Goal: Task Accomplishment & Management: Use online tool/utility

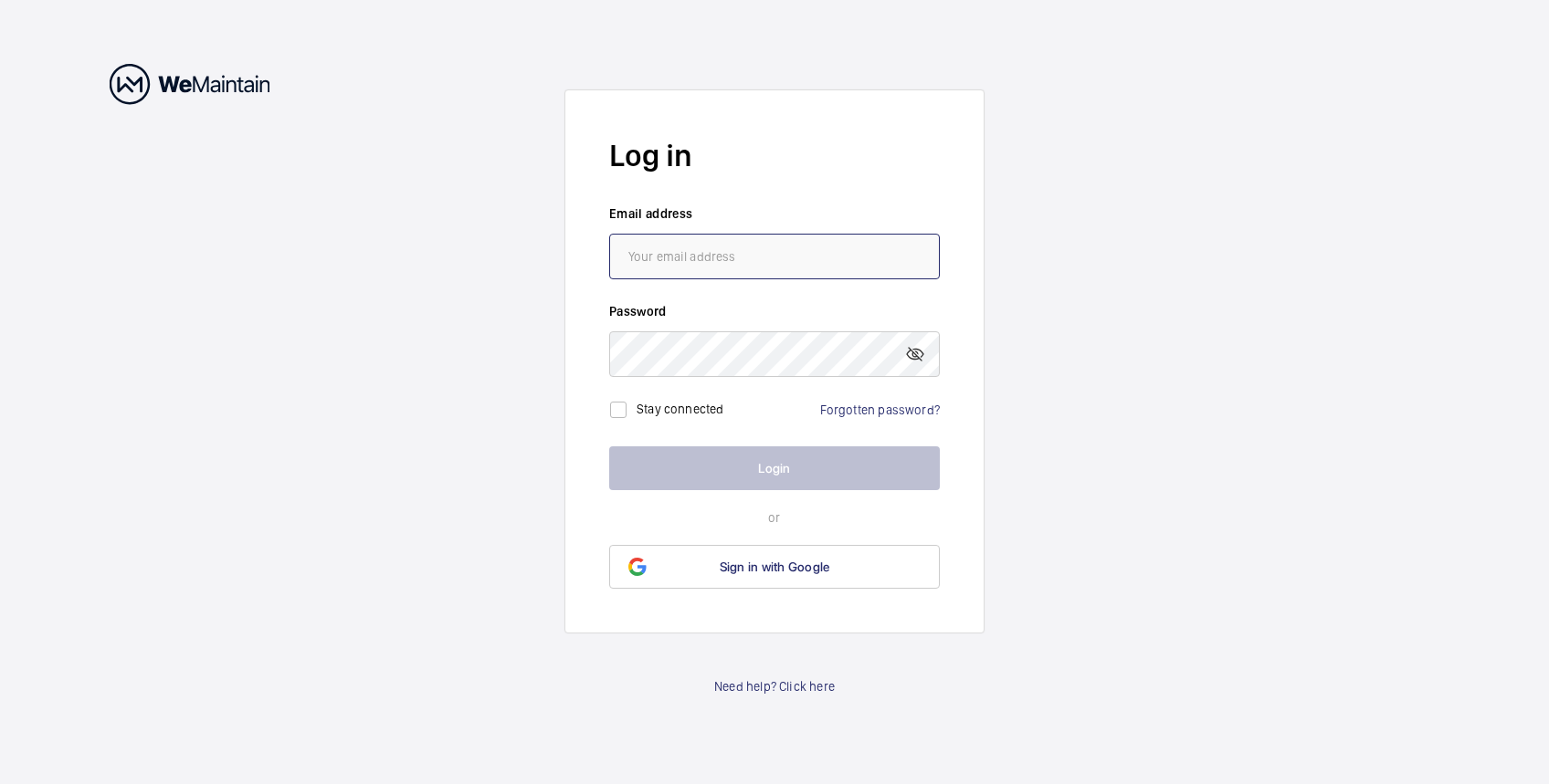
click at [734, 257] on input "email" at bounding box center [774, 256] width 331 height 46
type input "[PERSON_NAME][EMAIL_ADDRESS][DOMAIN_NAME]"
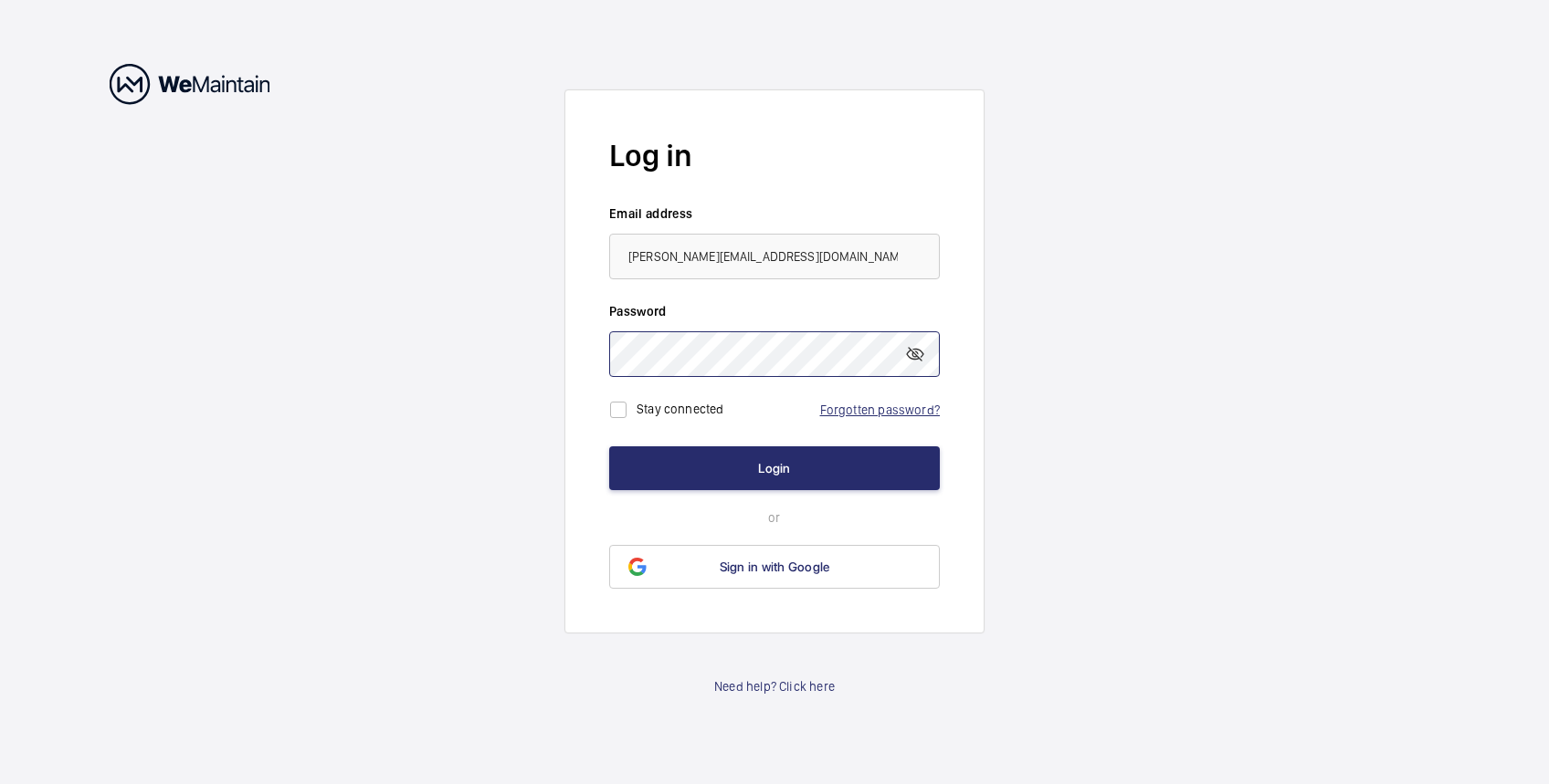
click at [609, 446] on button "Login" at bounding box center [774, 468] width 331 height 44
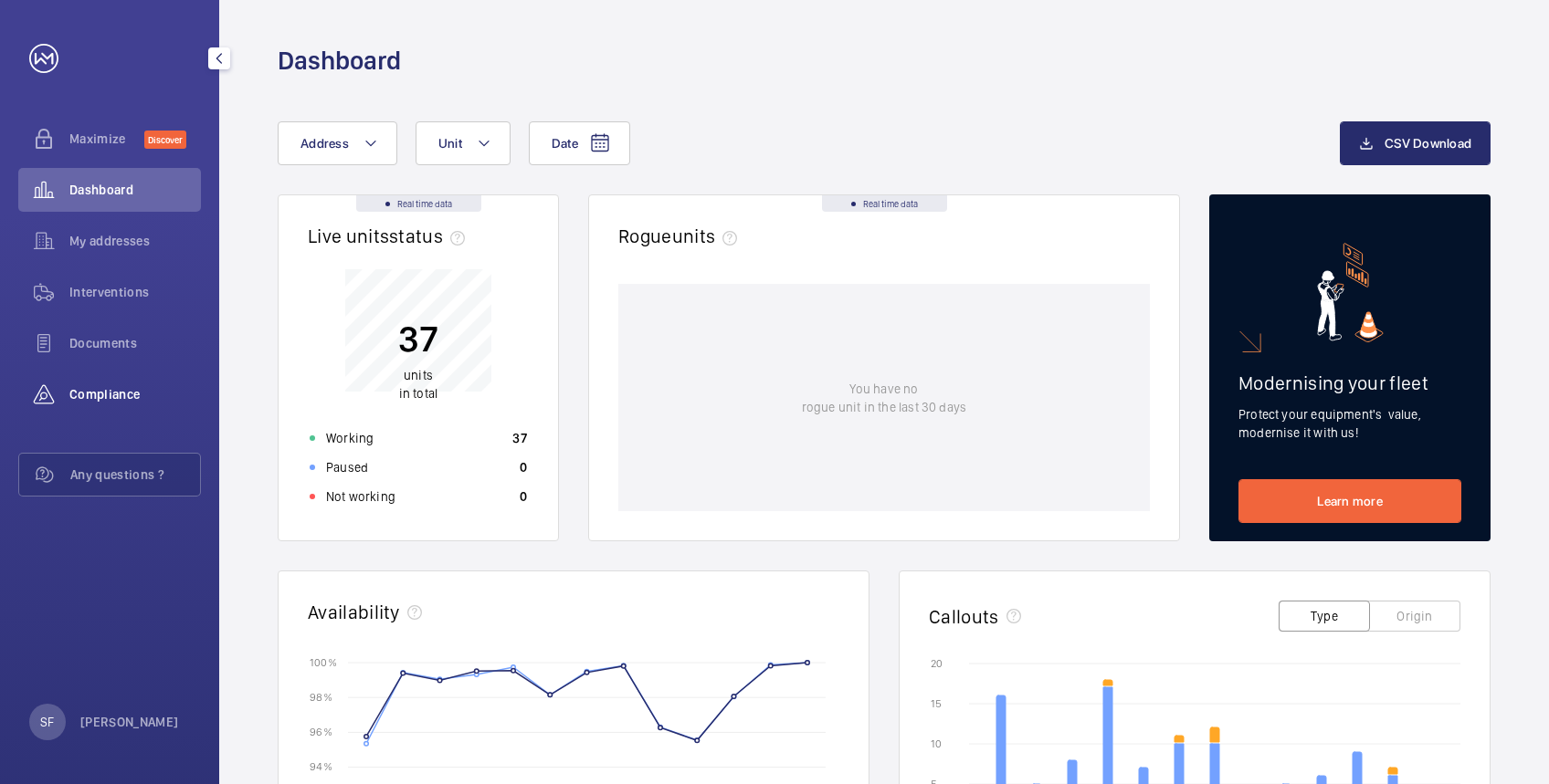
click at [112, 391] on span "Compliance" at bounding box center [135, 394] width 131 height 18
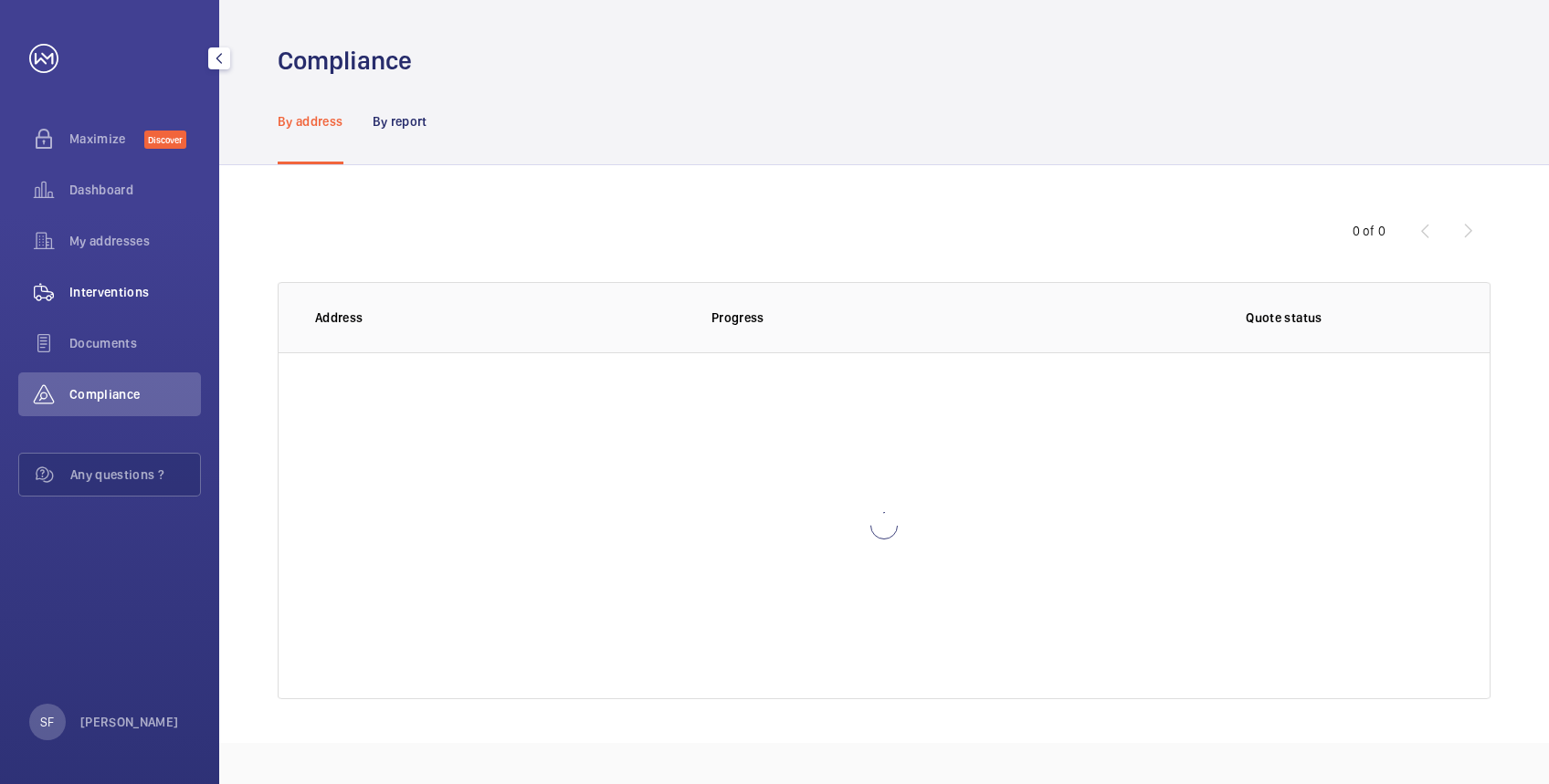
click at [102, 283] on span "Interventions" at bounding box center [135, 292] width 131 height 18
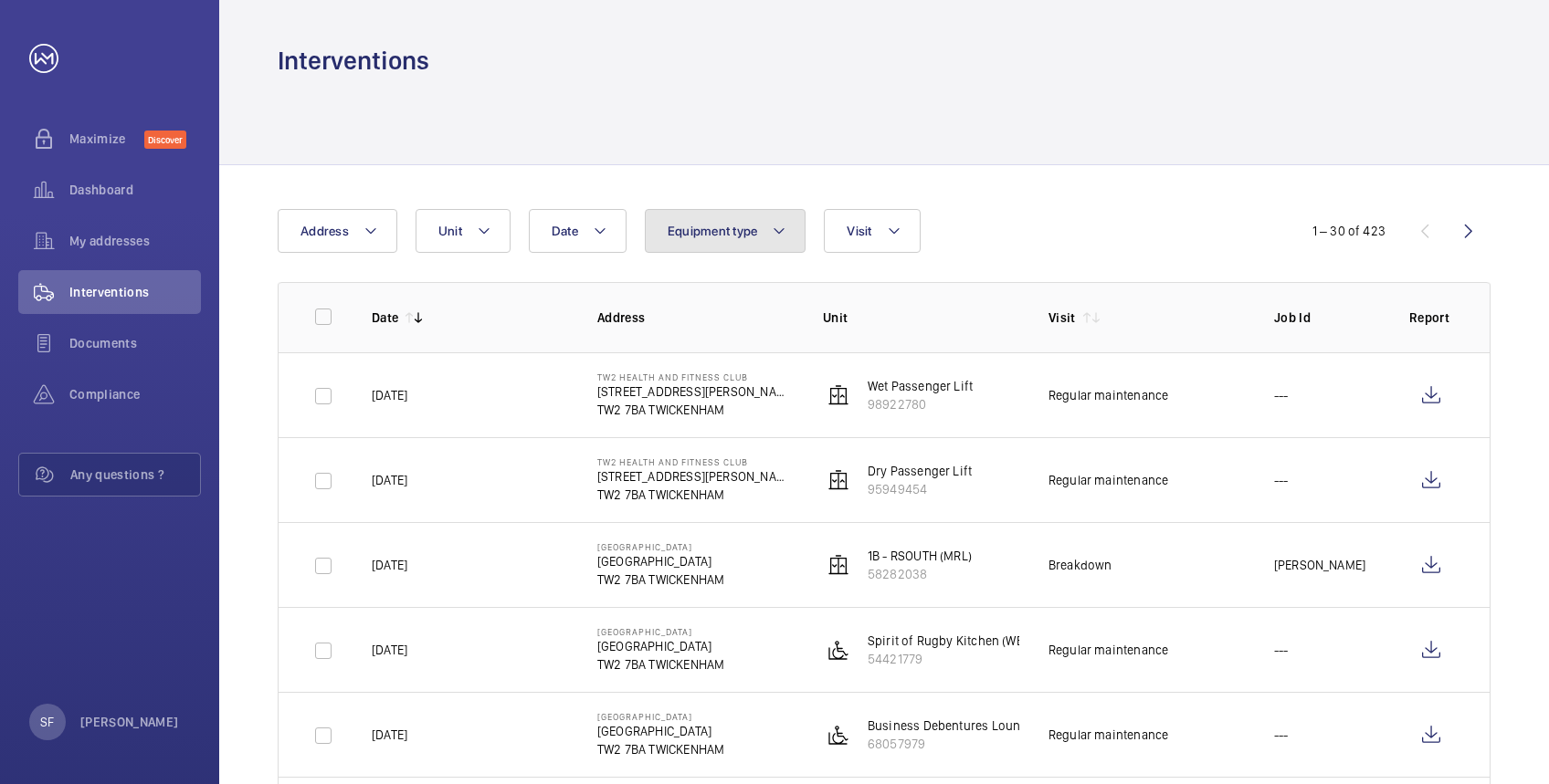
click at [724, 225] on span "Equipment type" at bounding box center [713, 231] width 90 height 15
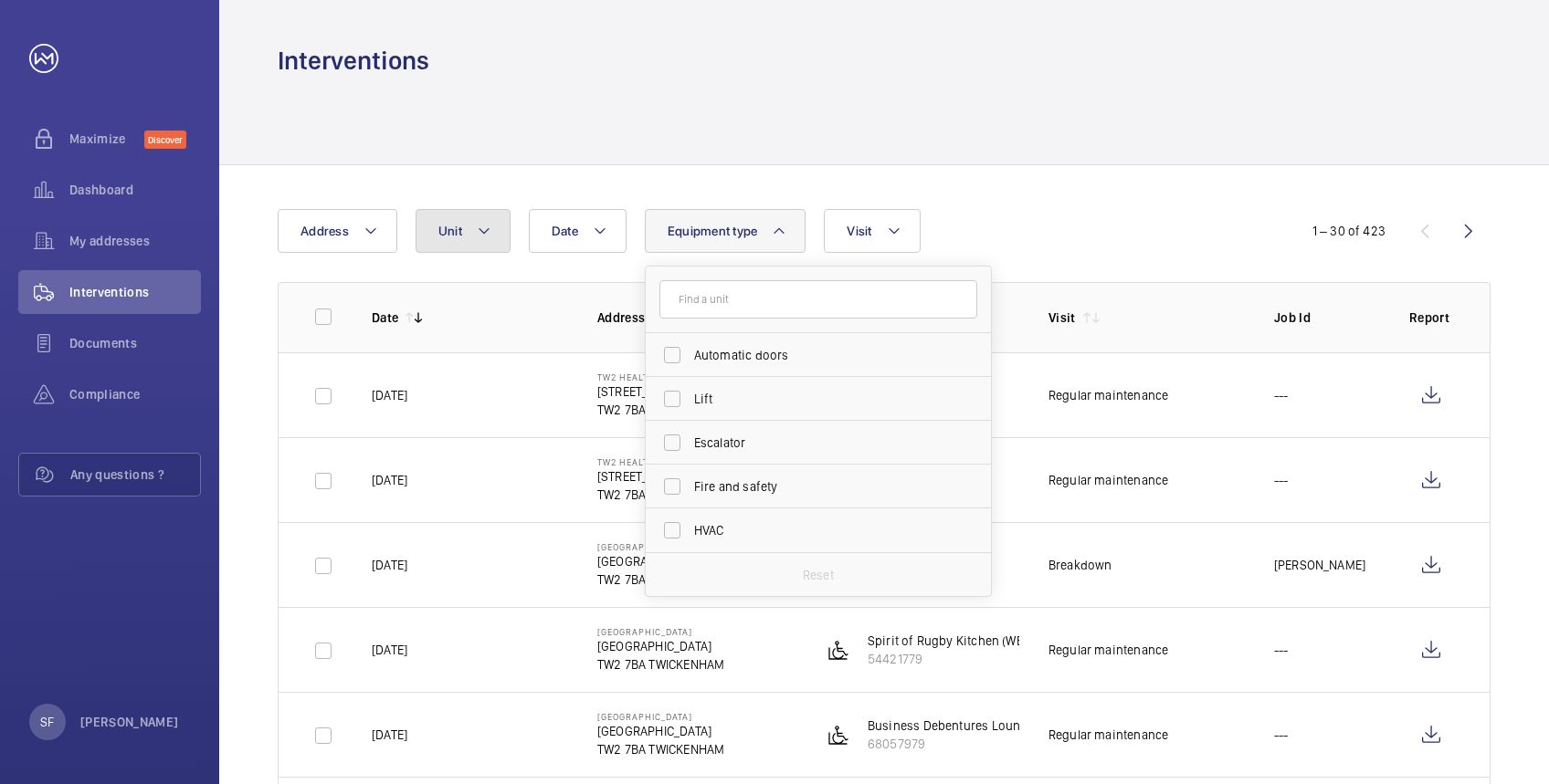
click at [446, 235] on span "Unit" at bounding box center [450, 231] width 24 height 15
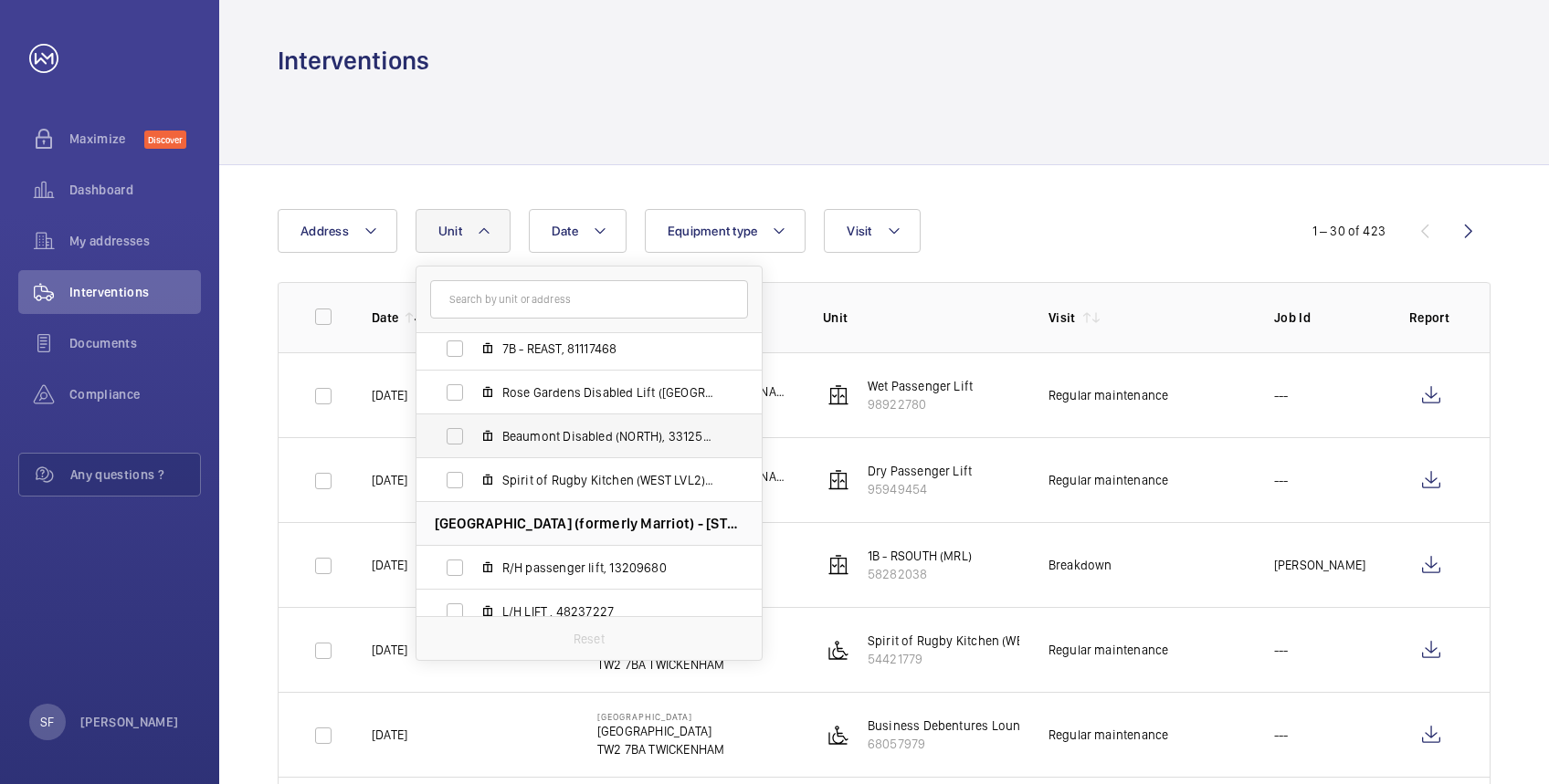
scroll to position [1469, 0]
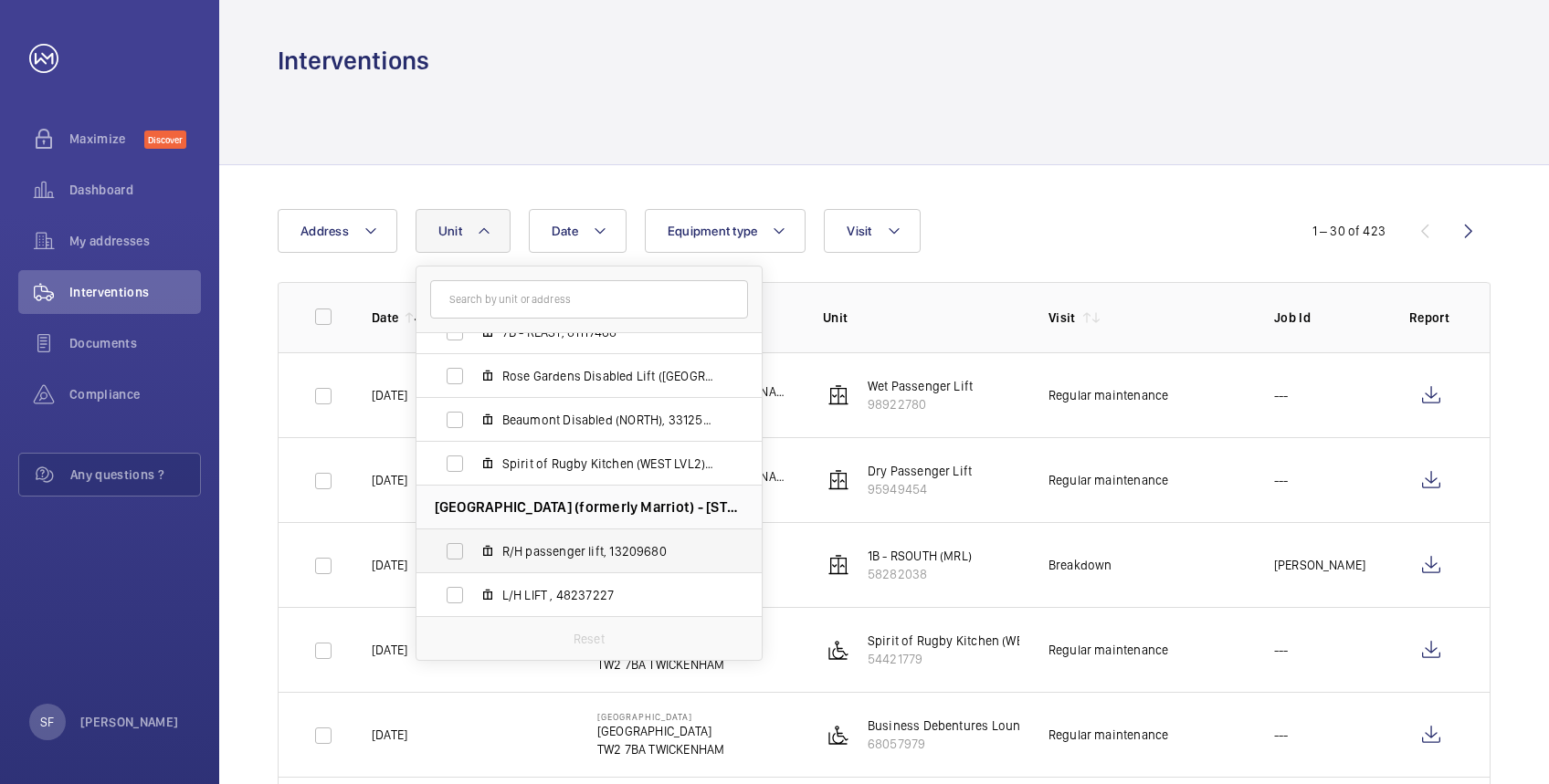
click at [451, 552] on label "R/H passenger lift, 13209680" at bounding box center [575, 551] width 316 height 44
click at [451, 552] on input "R/H passenger lift, 13209680" at bounding box center [454, 550] width 37 height 37
checkbox input "true"
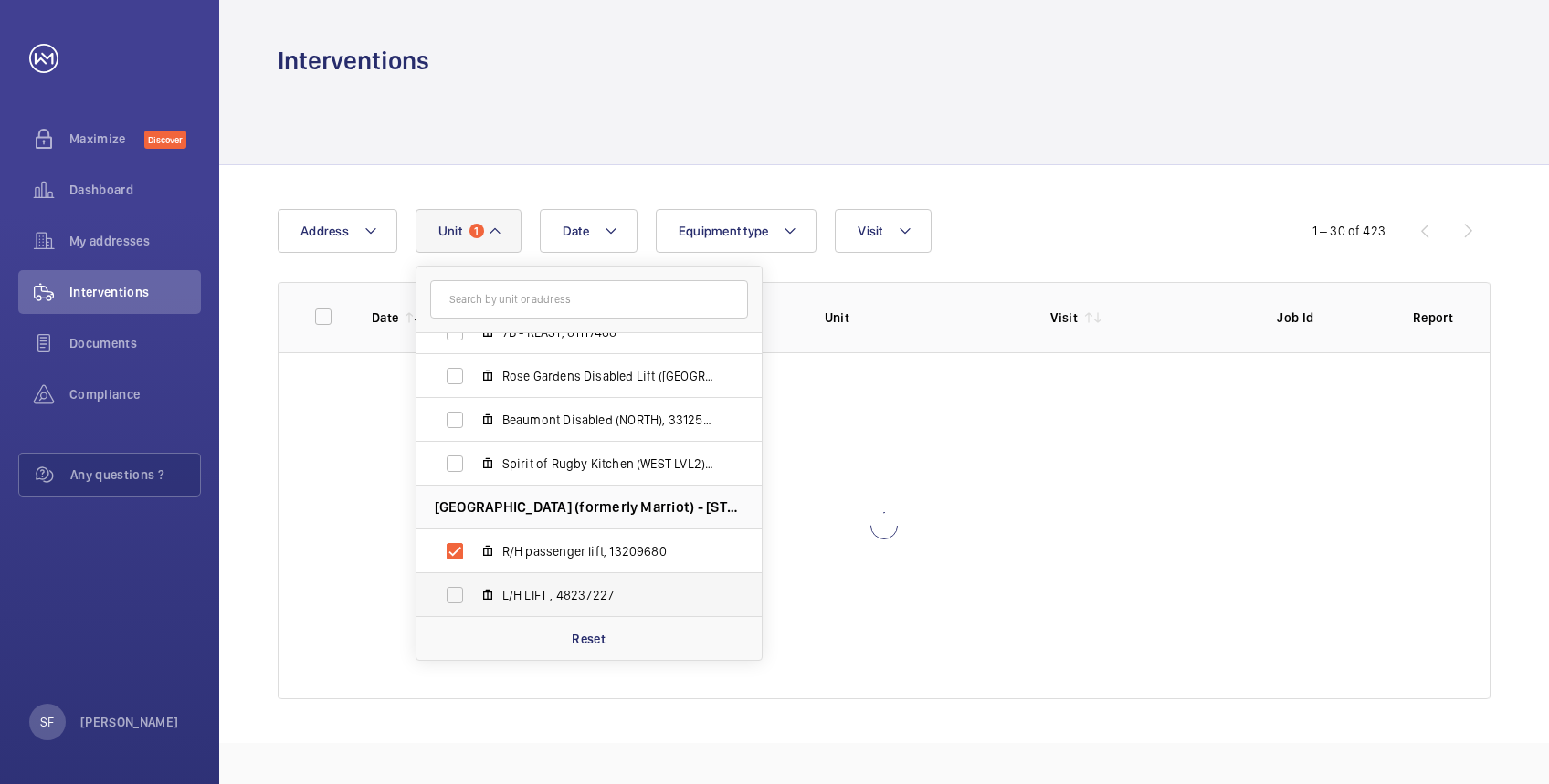
click at [457, 589] on label "L/H LIFT , 48237227" at bounding box center [575, 595] width 316 height 44
click at [457, 589] on input "L/H LIFT , 48237227" at bounding box center [454, 595] width 37 height 37
checkbox input "true"
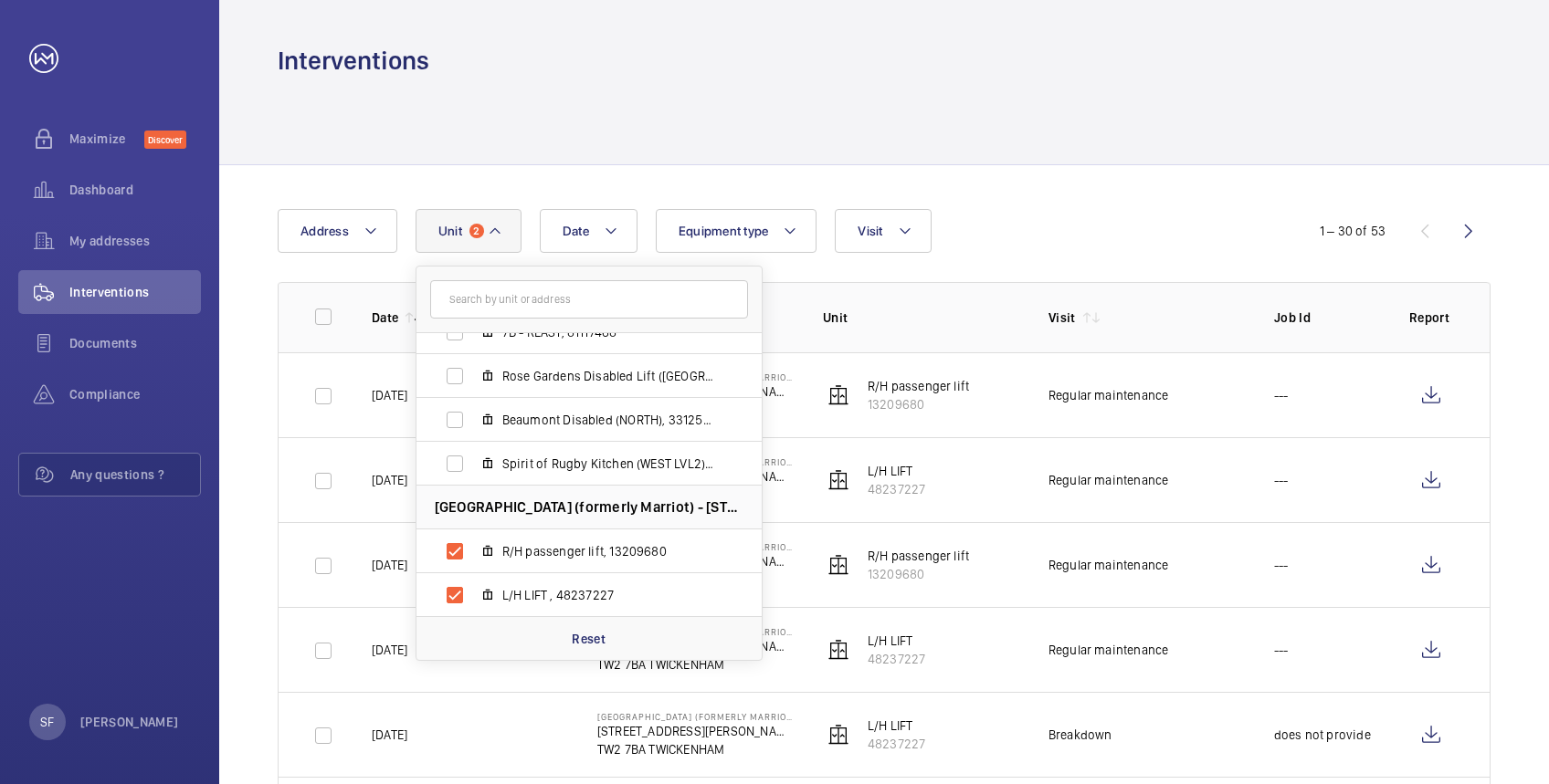
click at [1147, 145] on div at bounding box center [884, 120] width 1213 height 86
